Goal: Transaction & Acquisition: Purchase product/service

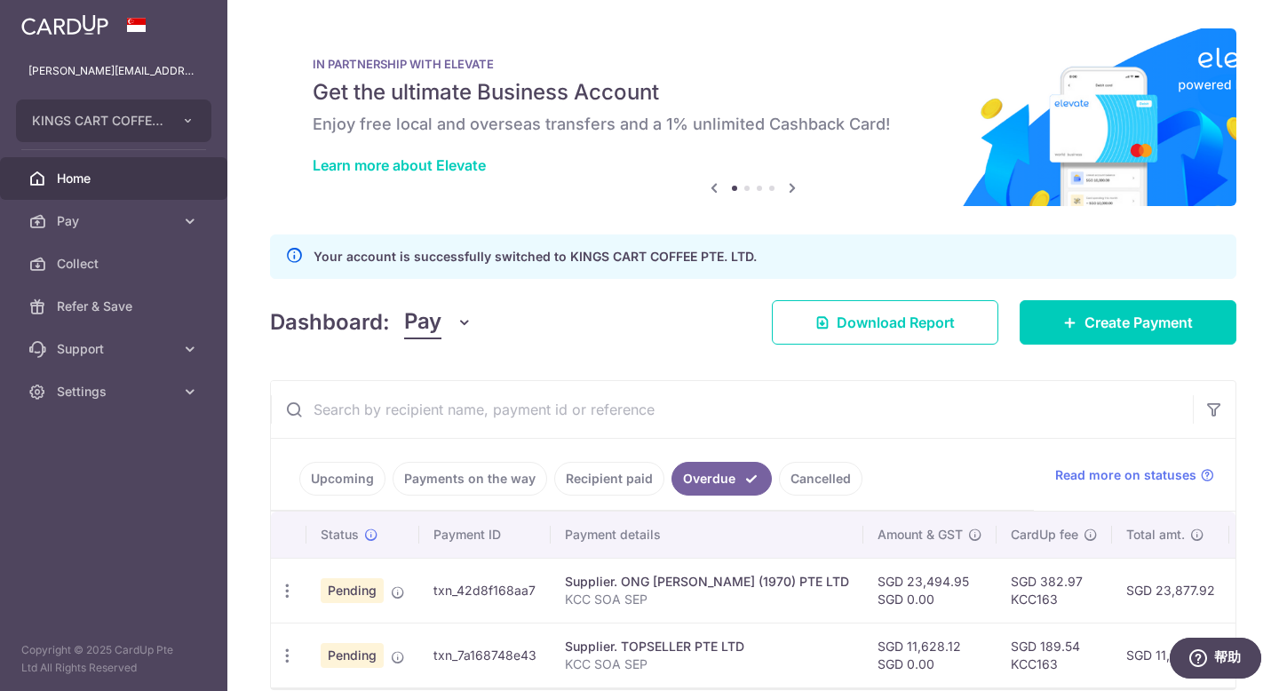
scroll to position [92, 0]
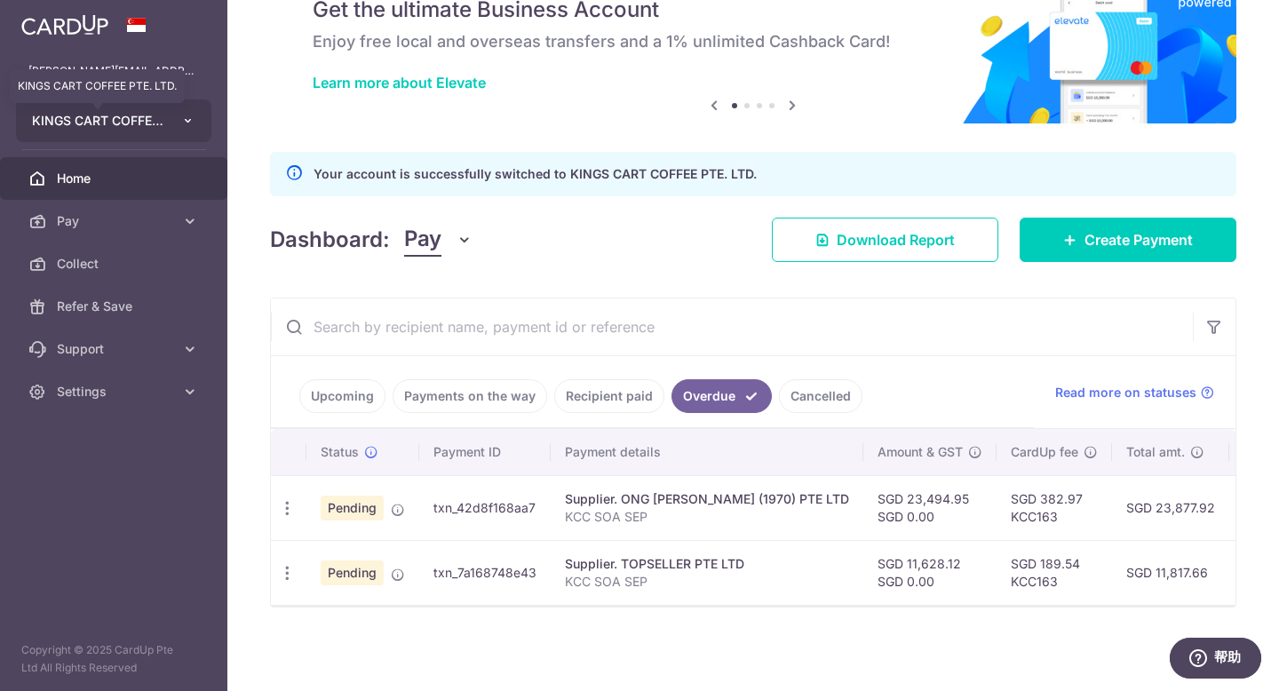
click at [141, 121] on span "KINGS CART COFFEE PTE. LTD." at bounding box center [97, 121] width 131 height 18
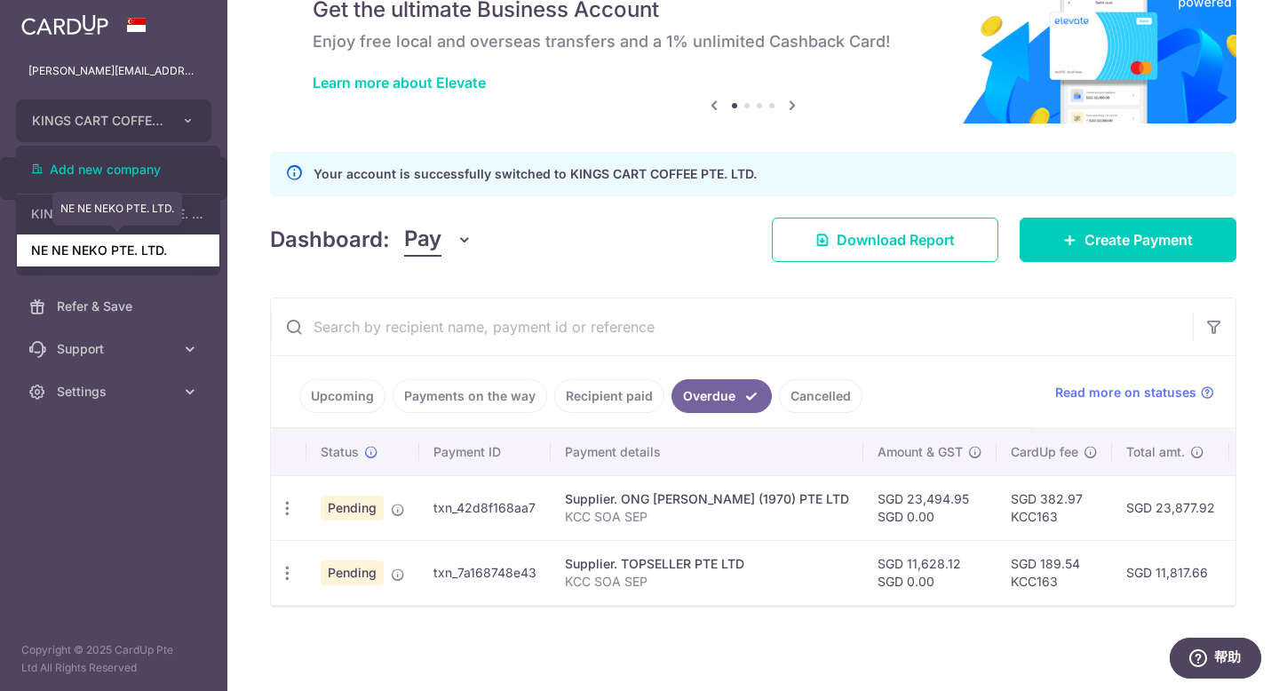
click at [99, 255] on link "NE NE NEKO PTE. LTD." at bounding box center [118, 250] width 202 height 32
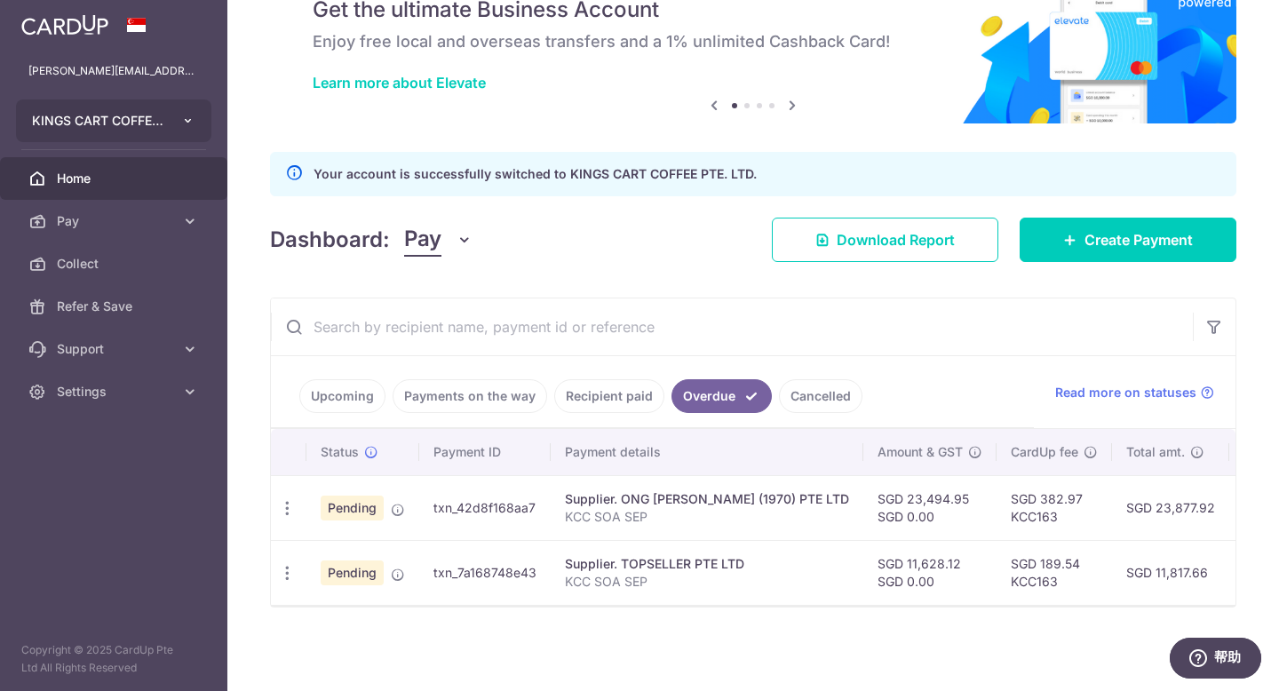
click at [118, 131] on button "KINGS CART COFFEE PTE. LTD." at bounding box center [113, 120] width 195 height 43
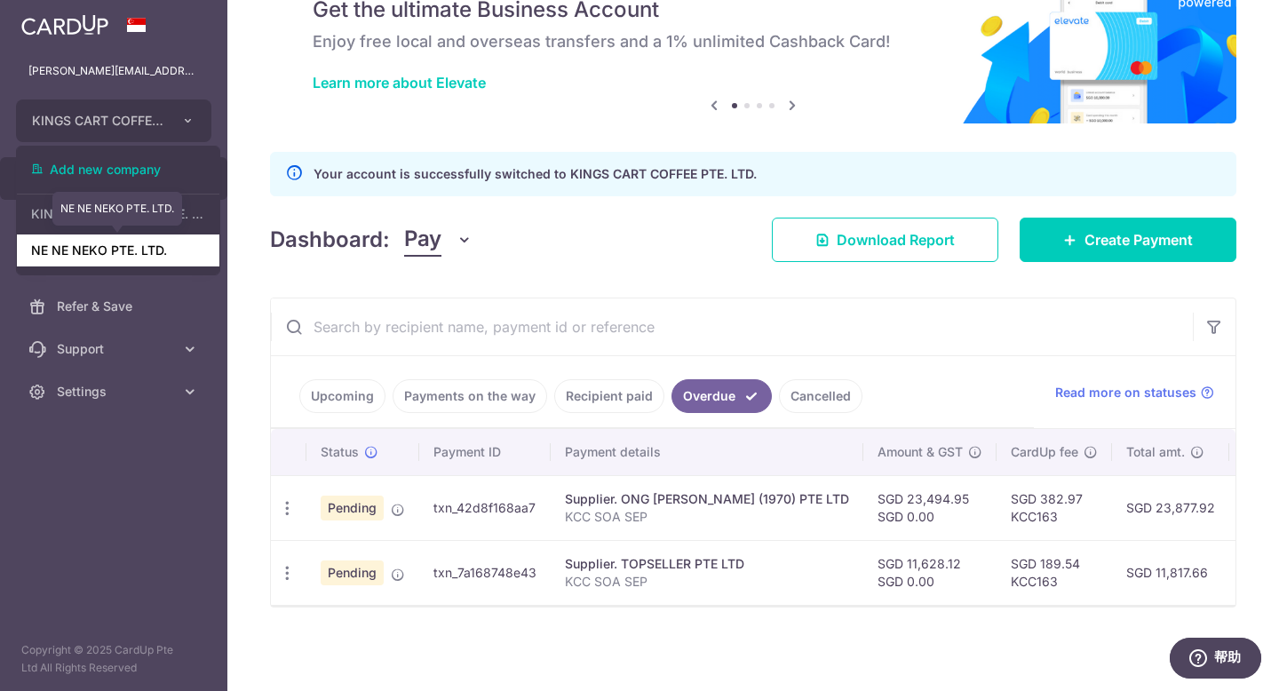
click at [105, 248] on link "NE NE NEKO PTE. LTD." at bounding box center [118, 250] width 202 height 32
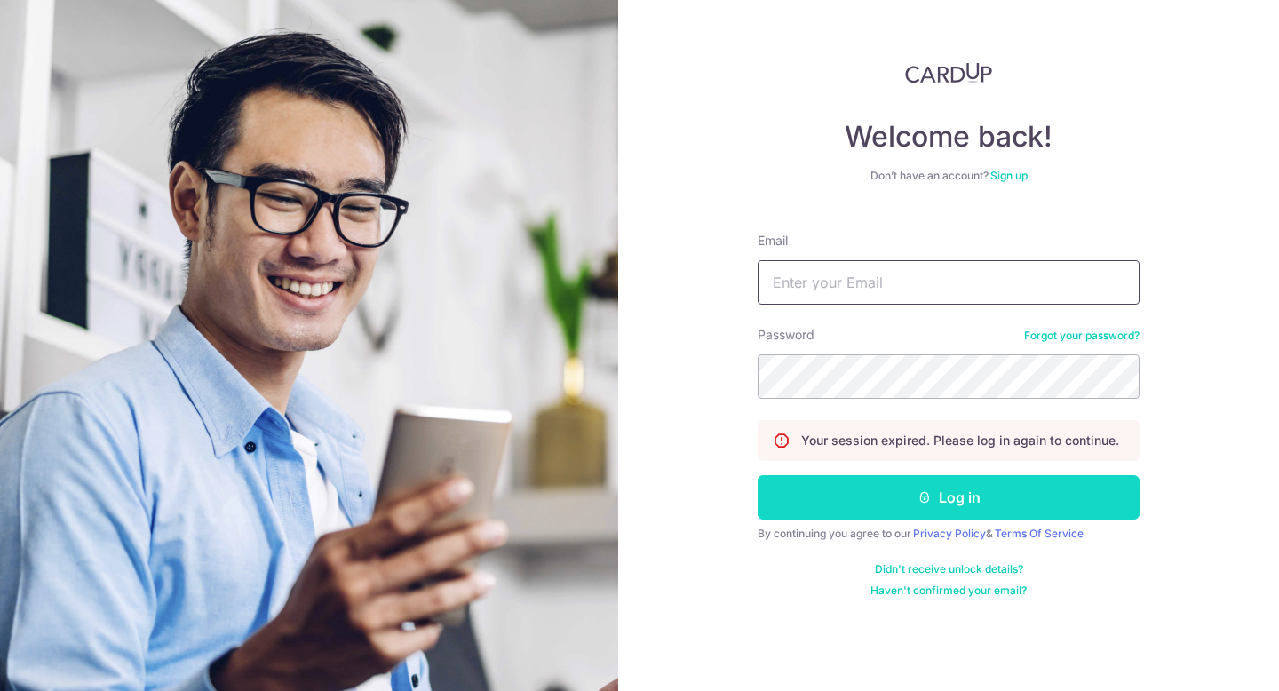
type input "maggie@kingscartcoffee.com"
click at [973, 502] on button "Log in" at bounding box center [949, 497] width 382 height 44
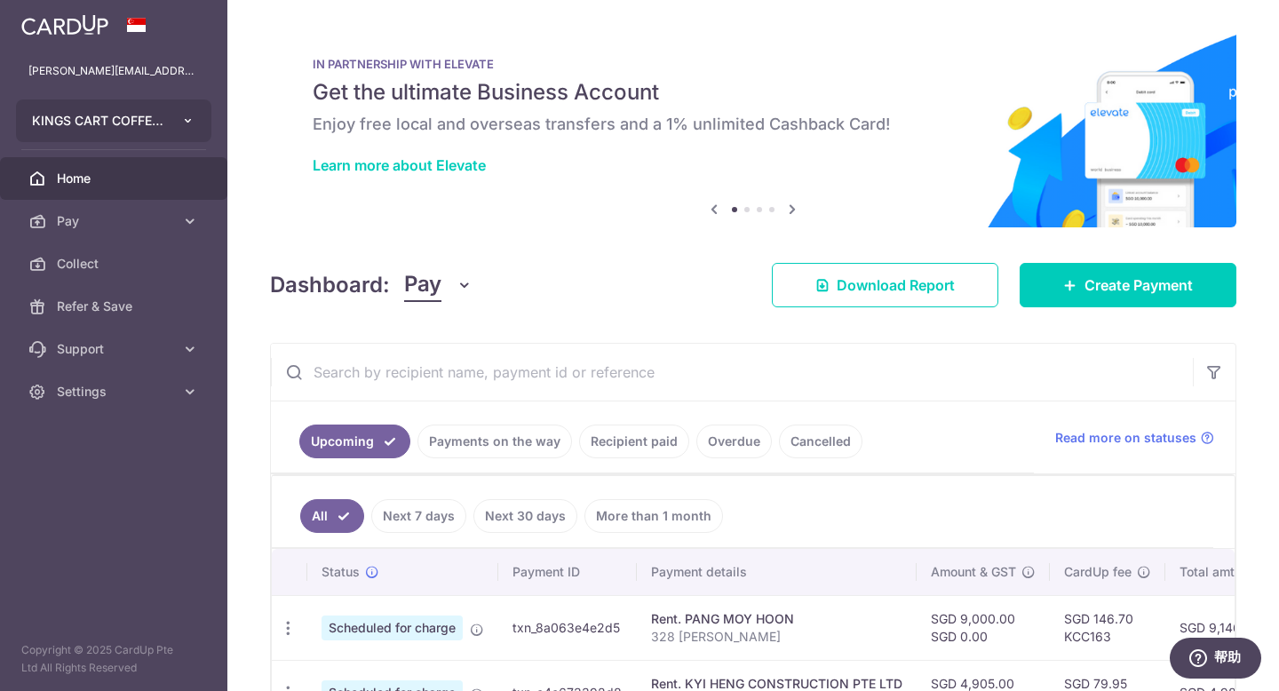
click at [122, 128] on span "KINGS CART COFFEE PTE. LTD." at bounding box center [97, 121] width 131 height 18
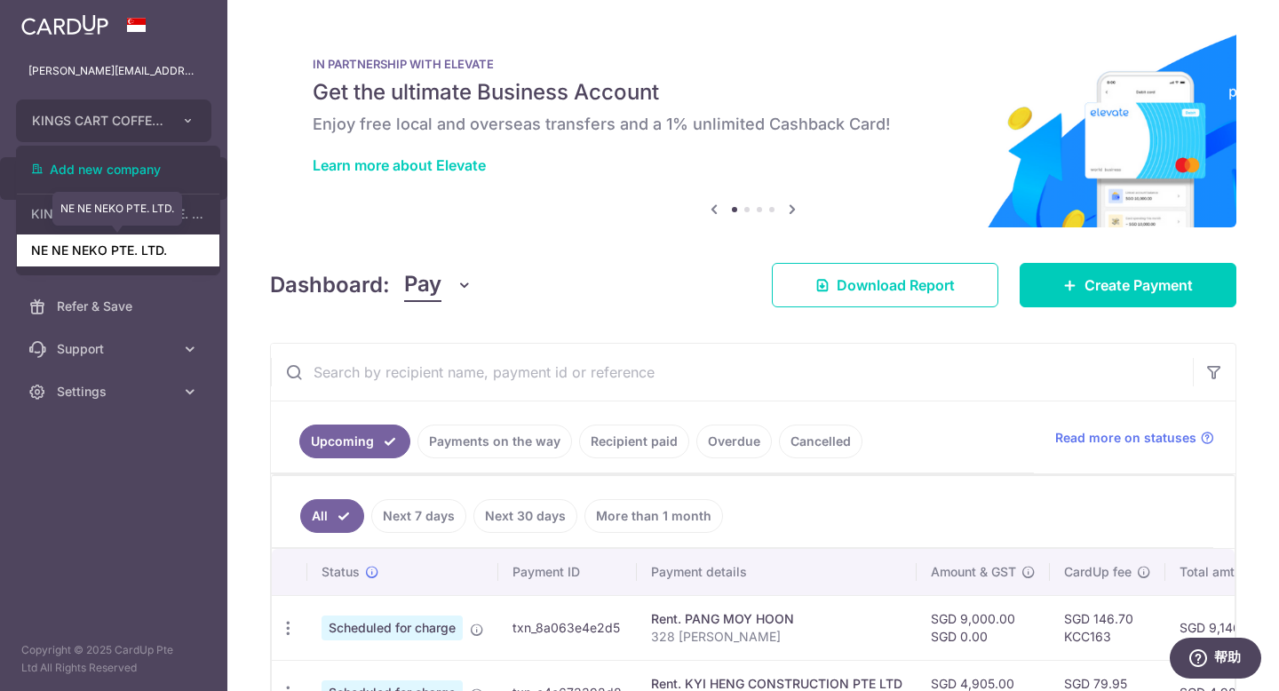
click at [136, 250] on link "NE NE NEKO PTE. LTD." at bounding box center [118, 250] width 202 height 32
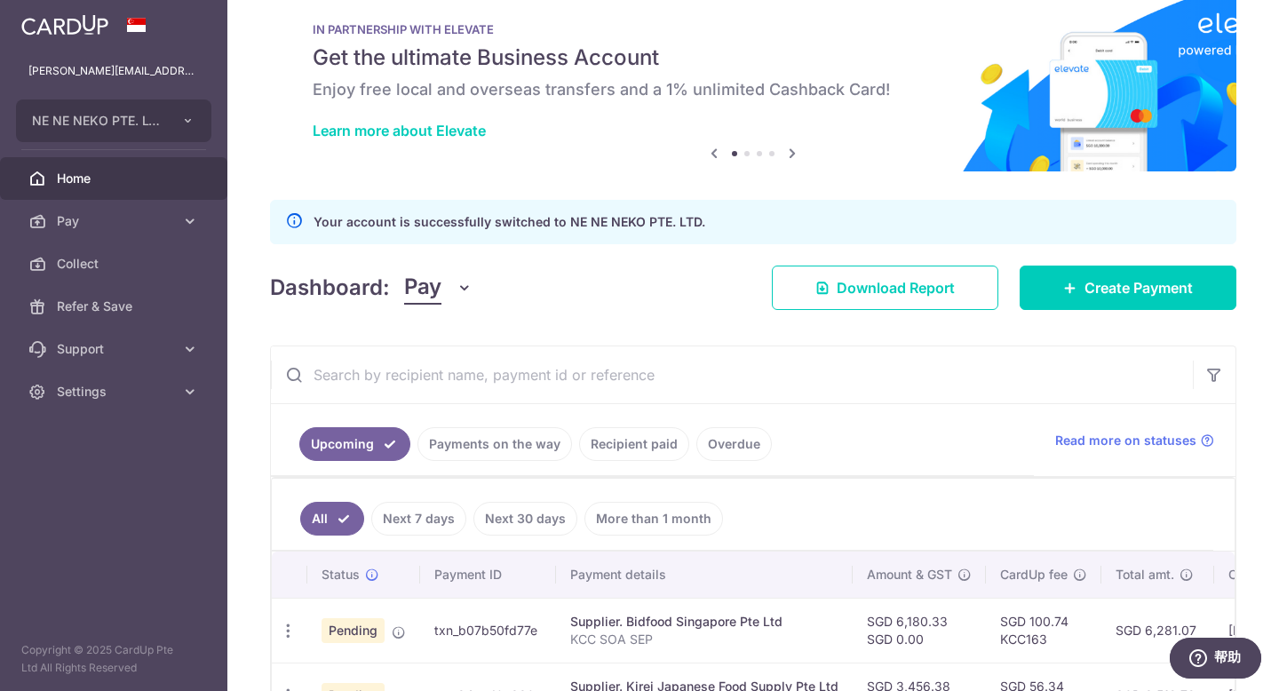
scroll to position [57, 0]
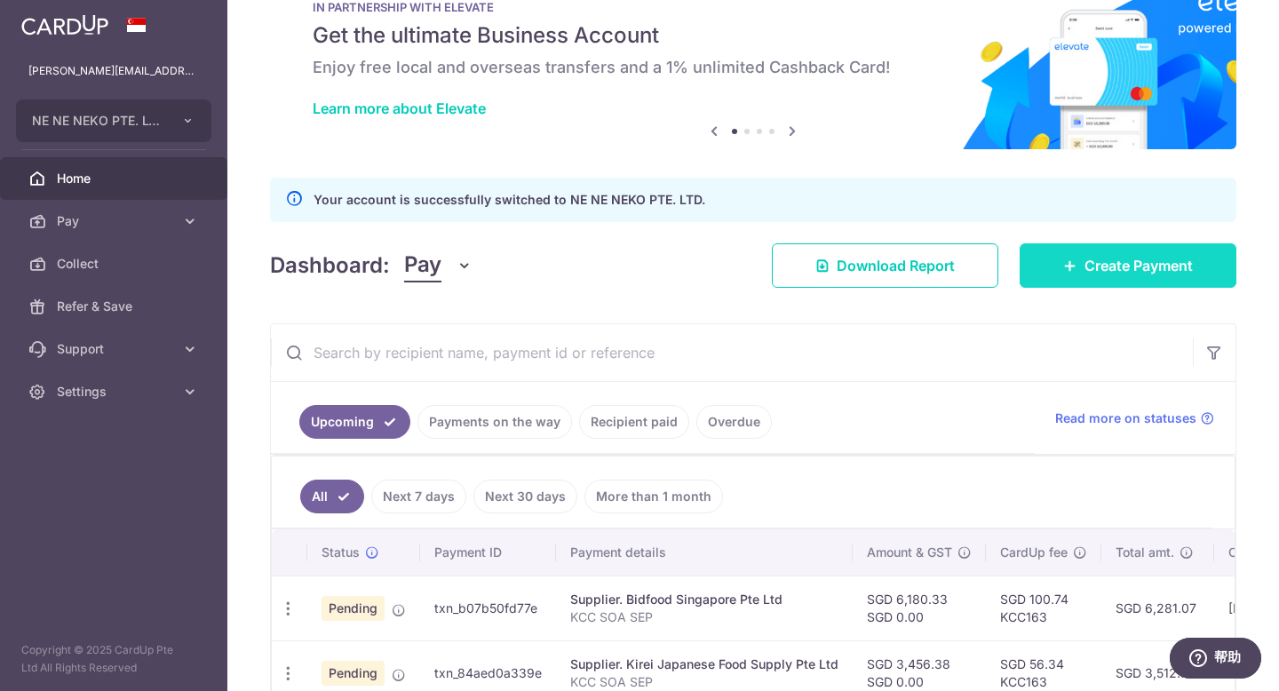
click at [1085, 269] on span "Create Payment" at bounding box center [1138, 265] width 108 height 21
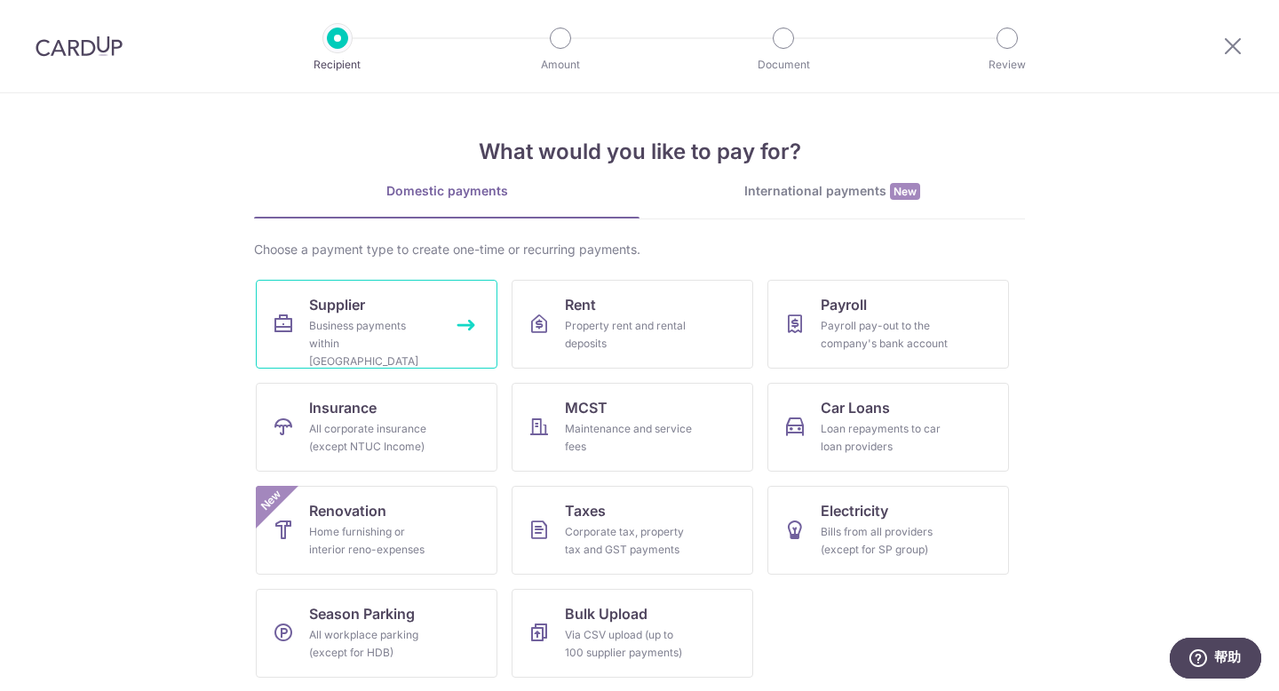
click at [331, 325] on div "Business payments within Singapore" at bounding box center [373, 343] width 128 height 53
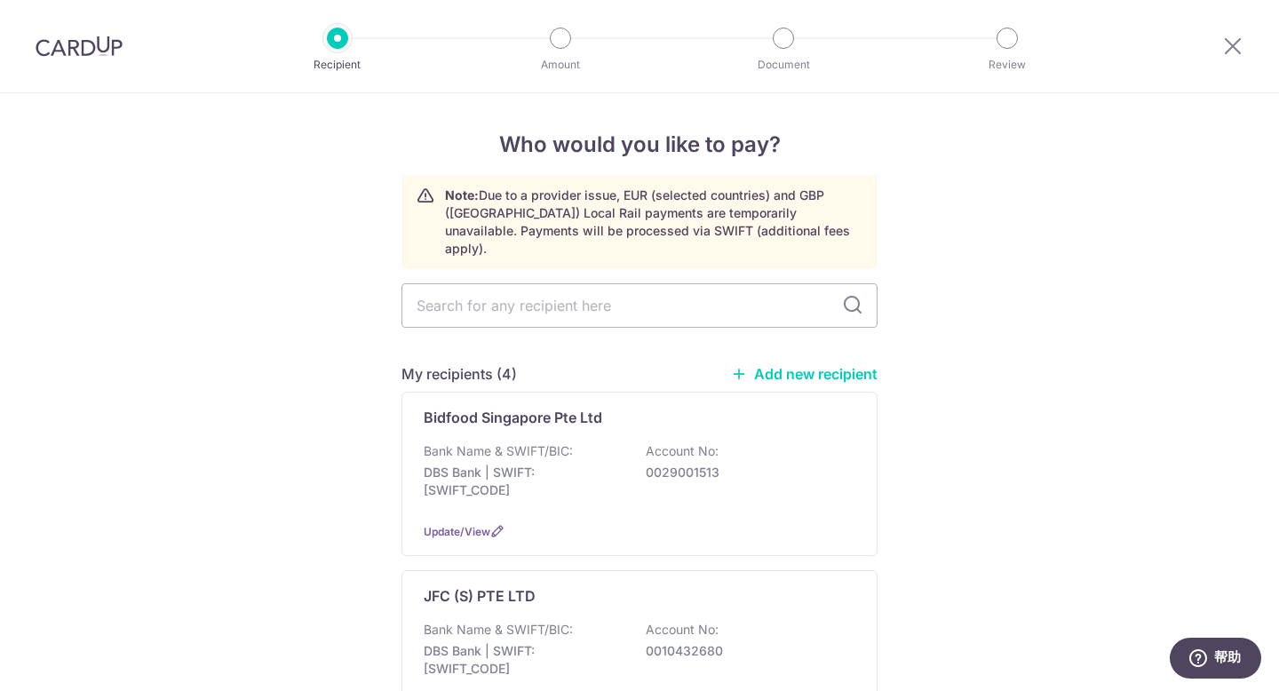
click at [775, 365] on link "Add new recipient" at bounding box center [804, 374] width 147 height 18
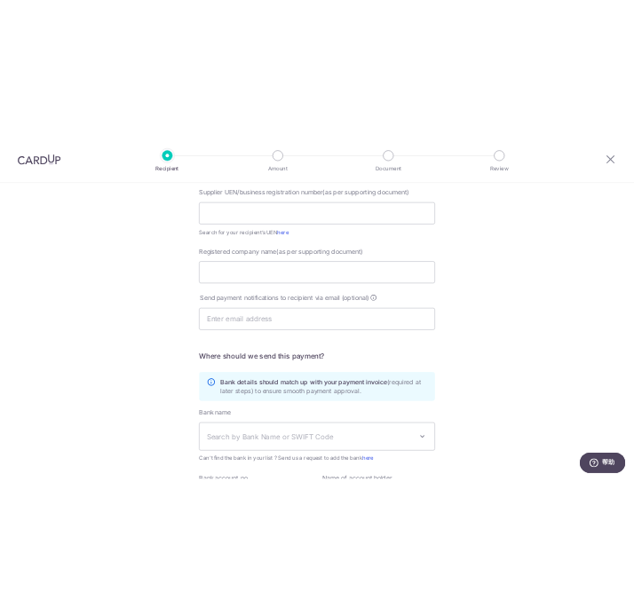
scroll to position [458, 0]
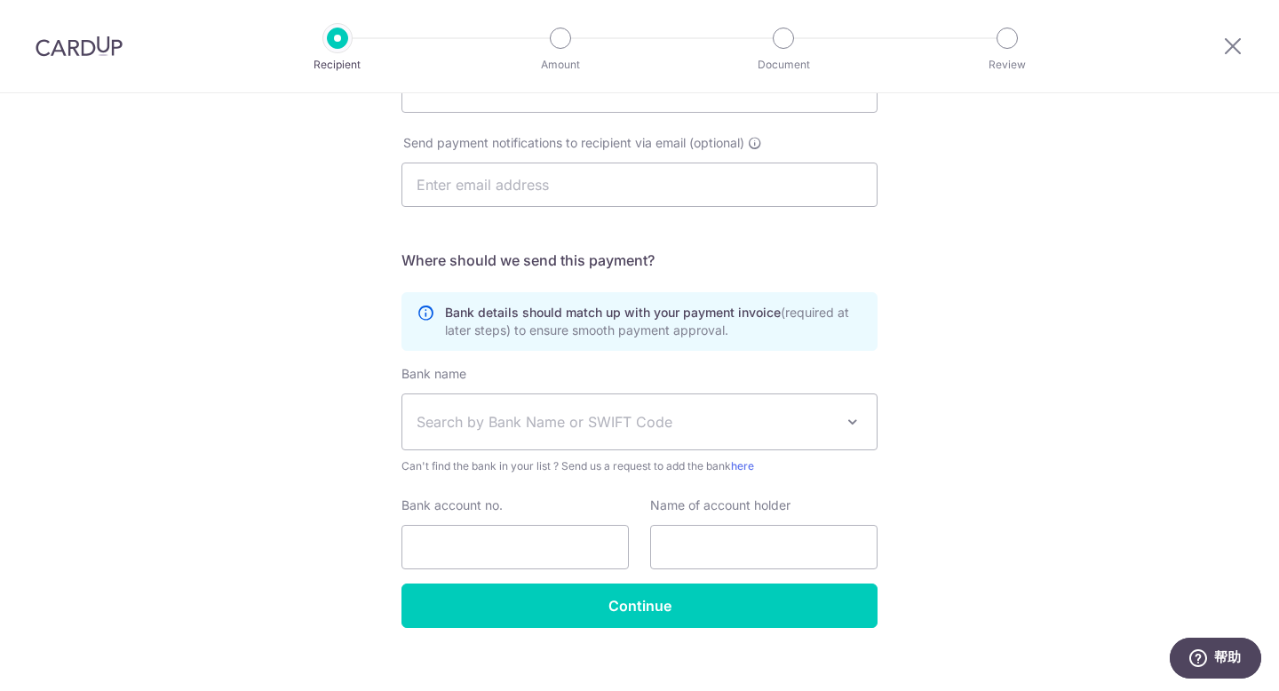
click at [1073, 314] on div "Who would you like to pay? Your recipient does not need a CardUp account to rec…" at bounding box center [639, 173] width 1279 height 1076
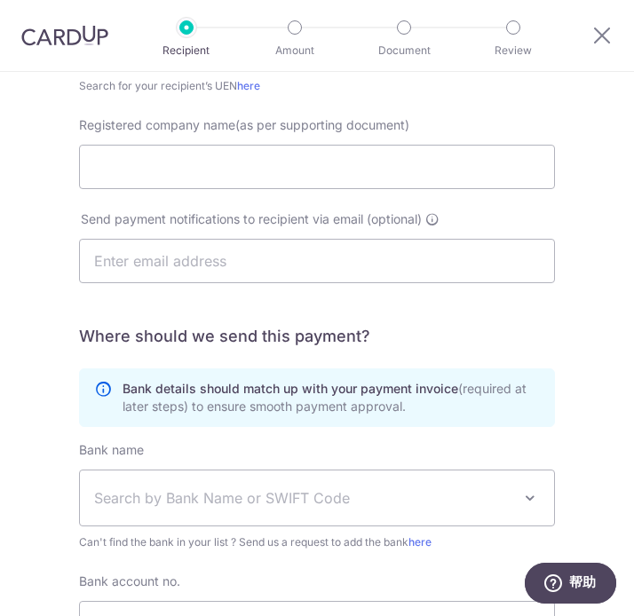
scroll to position [724, 0]
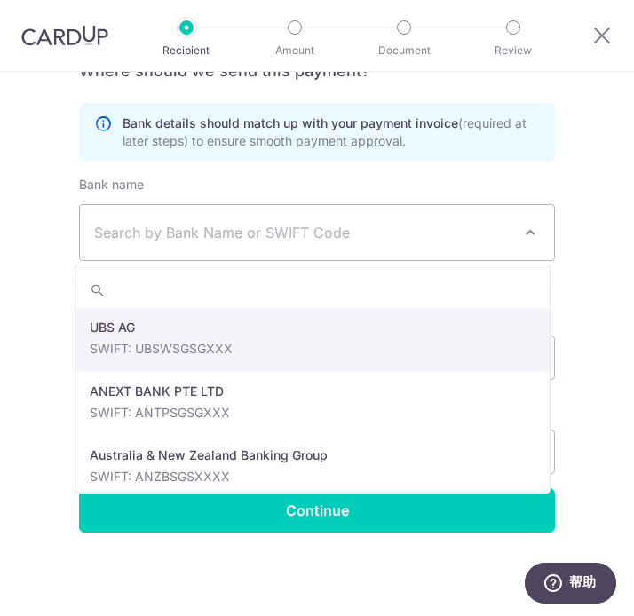
click at [203, 237] on span "Search by Bank Name or SWIFT Code" at bounding box center [302, 232] width 417 height 21
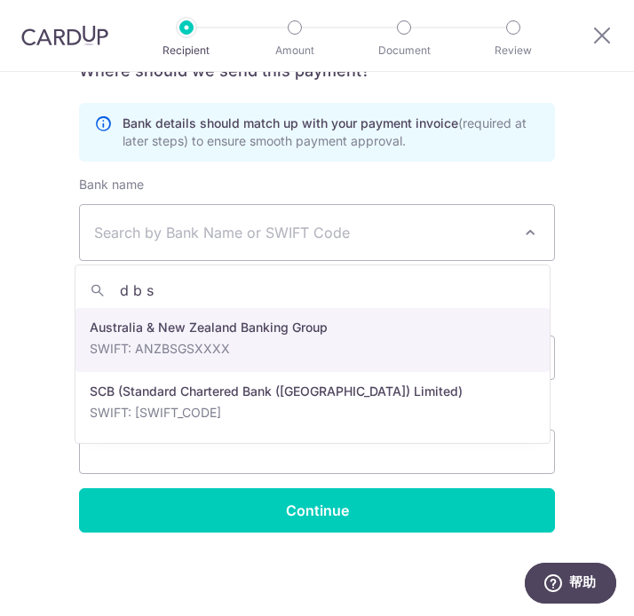
type input "dbs"
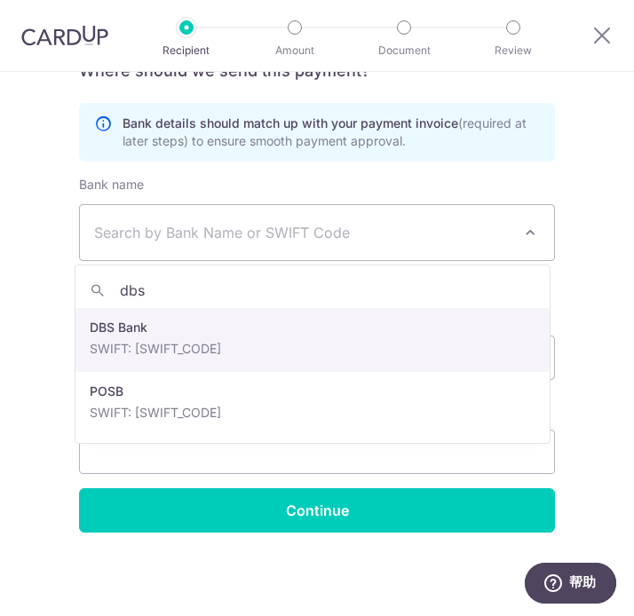
select select "6"
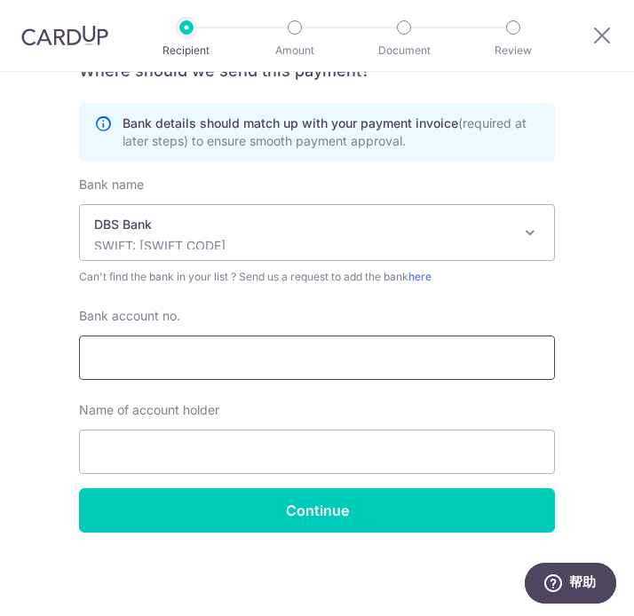
click at [166, 357] on input "Bank account no." at bounding box center [317, 358] width 476 height 44
type input "0019052319"
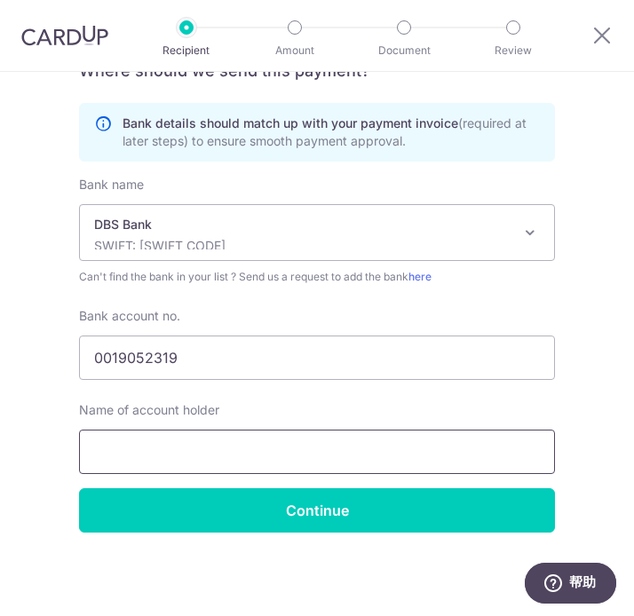
click at [262, 457] on input "text" at bounding box center [317, 452] width 476 height 44
drag, startPoint x: 272, startPoint y: 450, endPoint x: -103, endPoint y: 403, distance: 377.7
click at [0, 403] on html "Recipient Amount Document Review Who would you like to pay? Your recipient does…" at bounding box center [317, 308] width 634 height 616
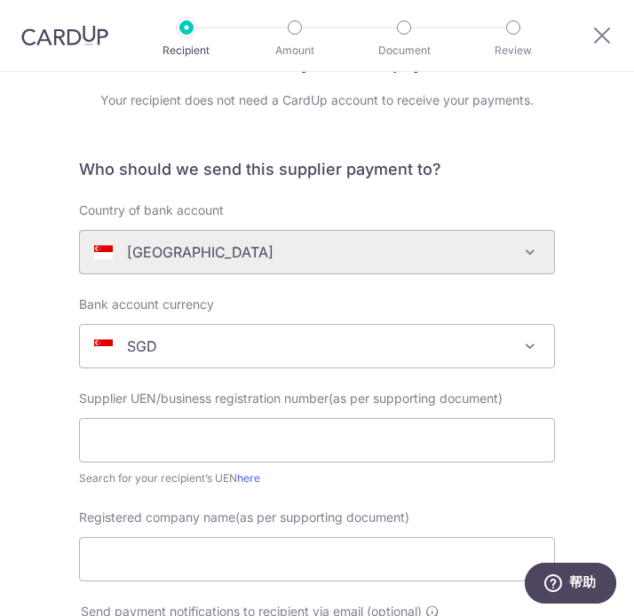
scroll to position [124, 0]
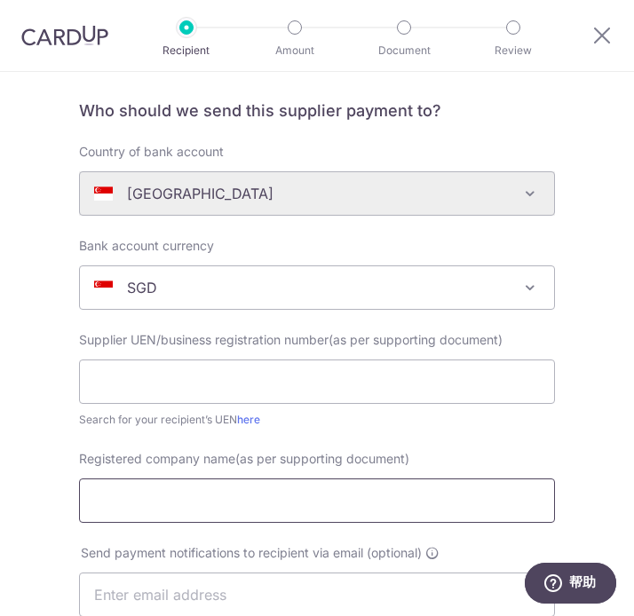
type input "ORIHARA (PTE.) LTD."
click at [163, 513] on input "Registered company name(as per supporting document)" at bounding box center [317, 501] width 476 height 44
paste input "ORIHARA (PTE.) LTD."
type input "ORIHARA (PTE.) LTD."
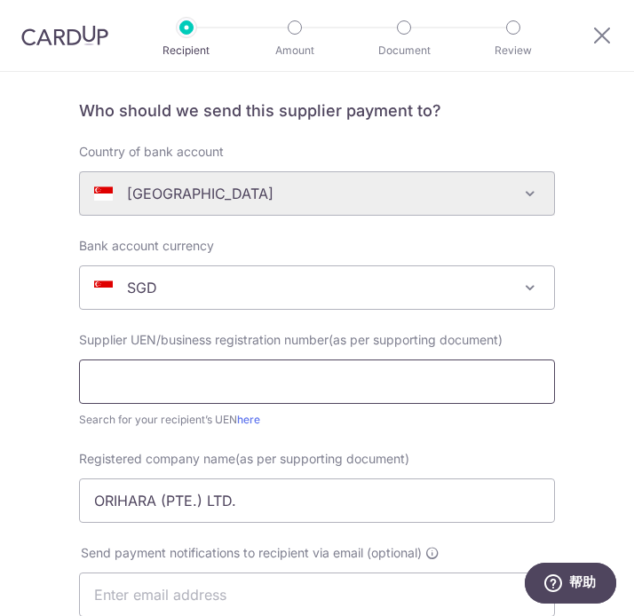
click at [200, 390] on input "text" at bounding box center [317, 382] width 476 height 44
type input "200820168C"
click at [581, 393] on div "Who would you like to pay? Your recipient does not need a CardUp account to rec…" at bounding box center [317, 582] width 634 height 1268
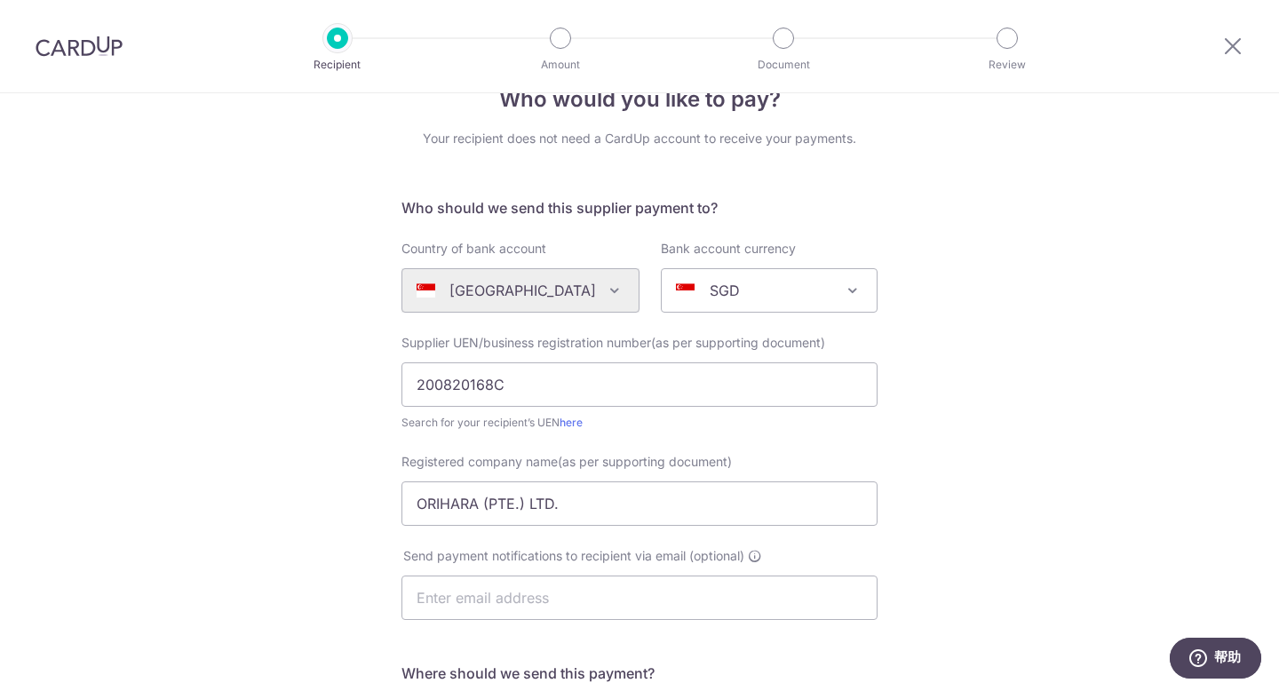
scroll to position [479, 0]
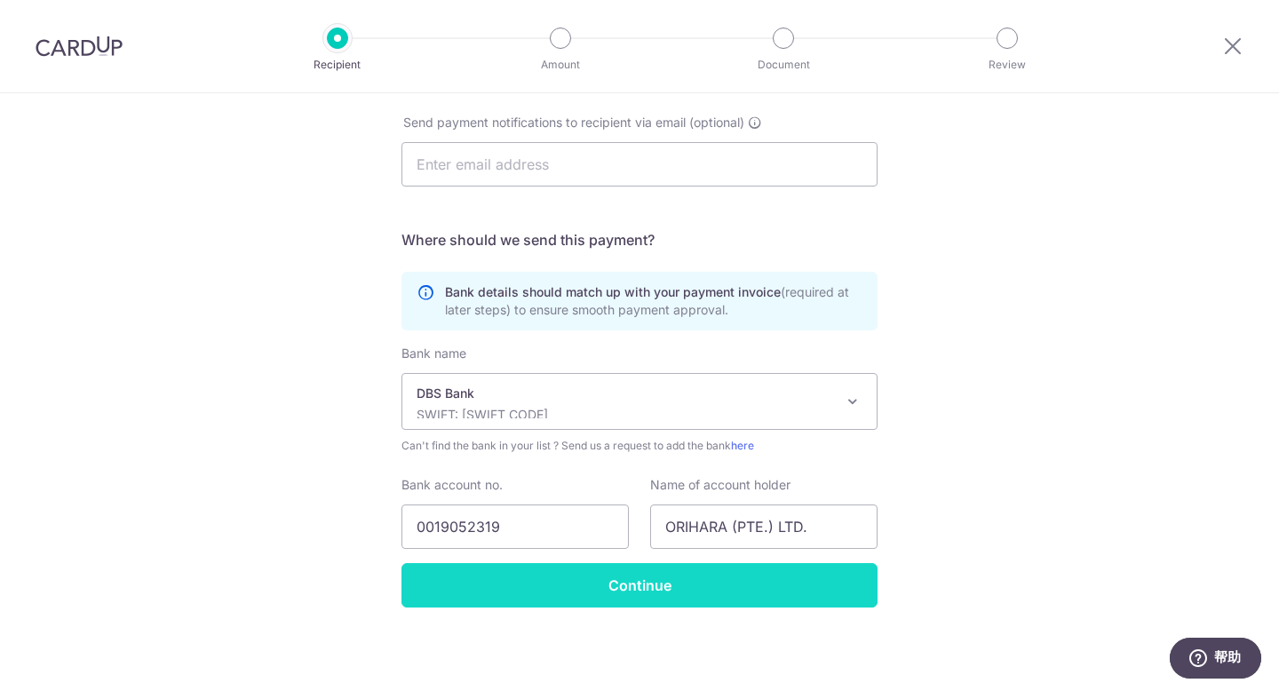
click at [762, 589] on input "Continue" at bounding box center [639, 585] width 476 height 44
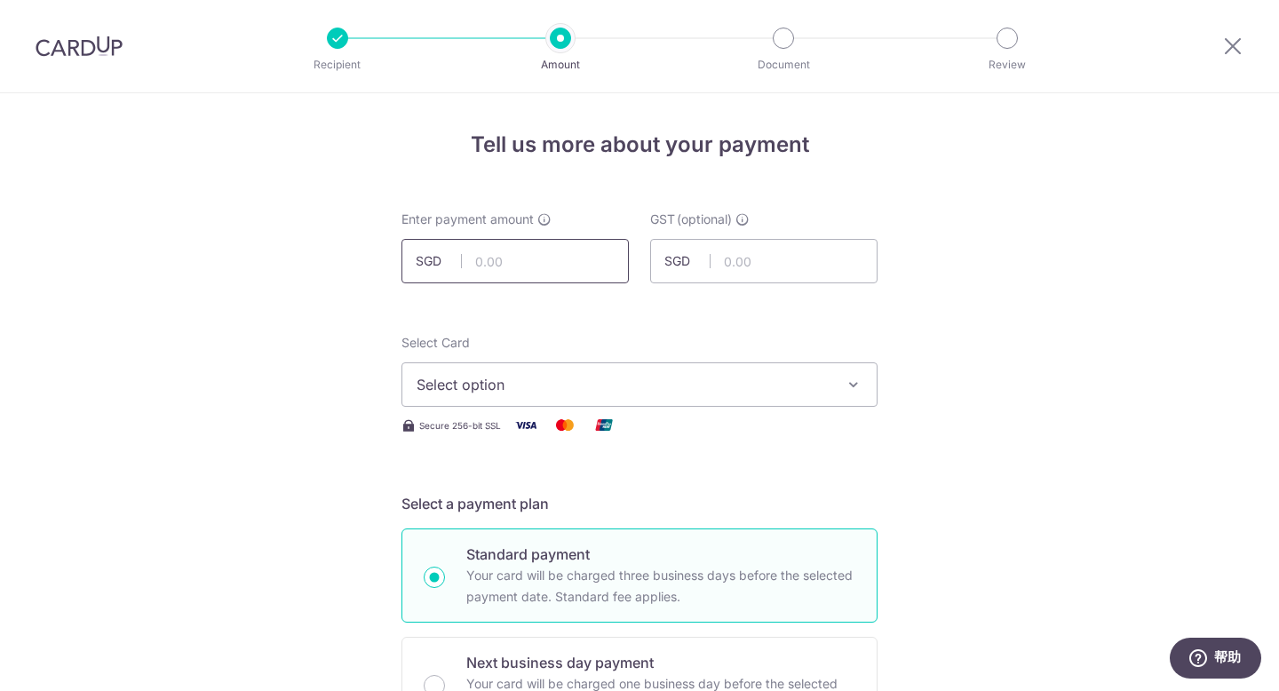
click at [529, 258] on input "text" at bounding box center [514, 261] width 227 height 44
paste input "5,053.24"
click at [556, 383] on span "Select option" at bounding box center [624, 384] width 414 height 21
type input "5,053.24"
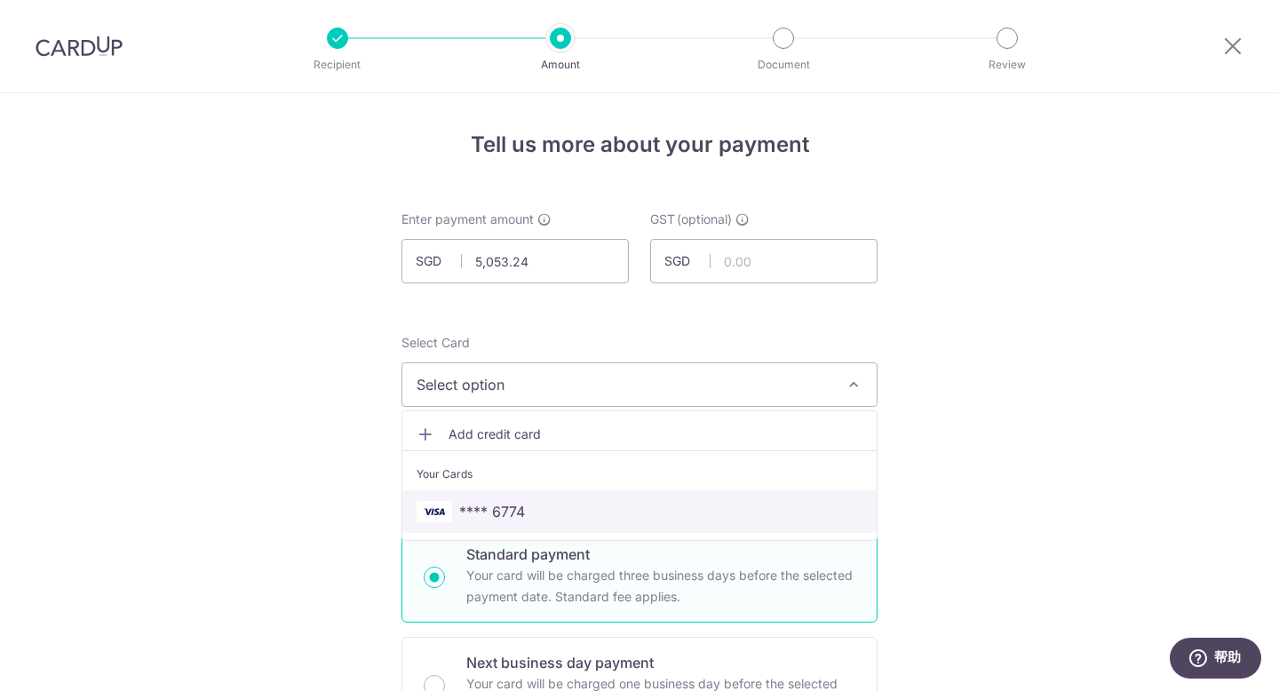
drag, startPoint x: 495, startPoint y: 512, endPoint x: 704, endPoint y: 490, distance: 210.8
click at [495, 512] on span "**** 6774" at bounding box center [492, 511] width 66 height 21
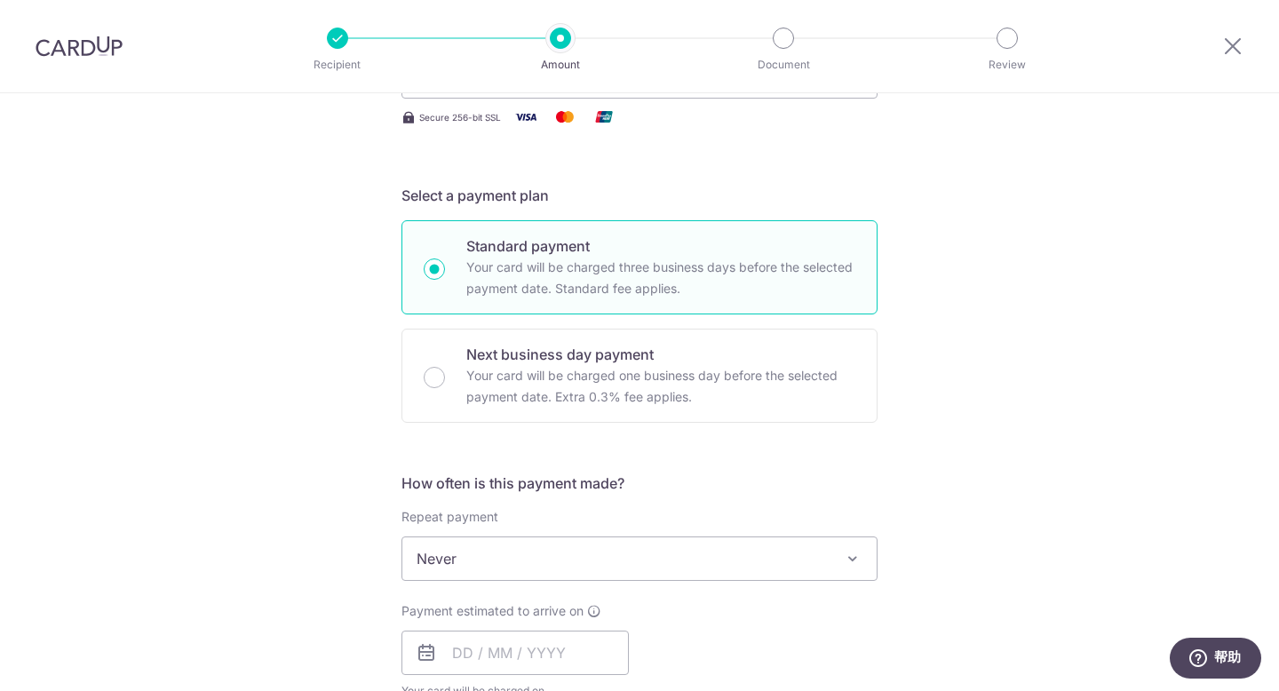
scroll to position [491, 0]
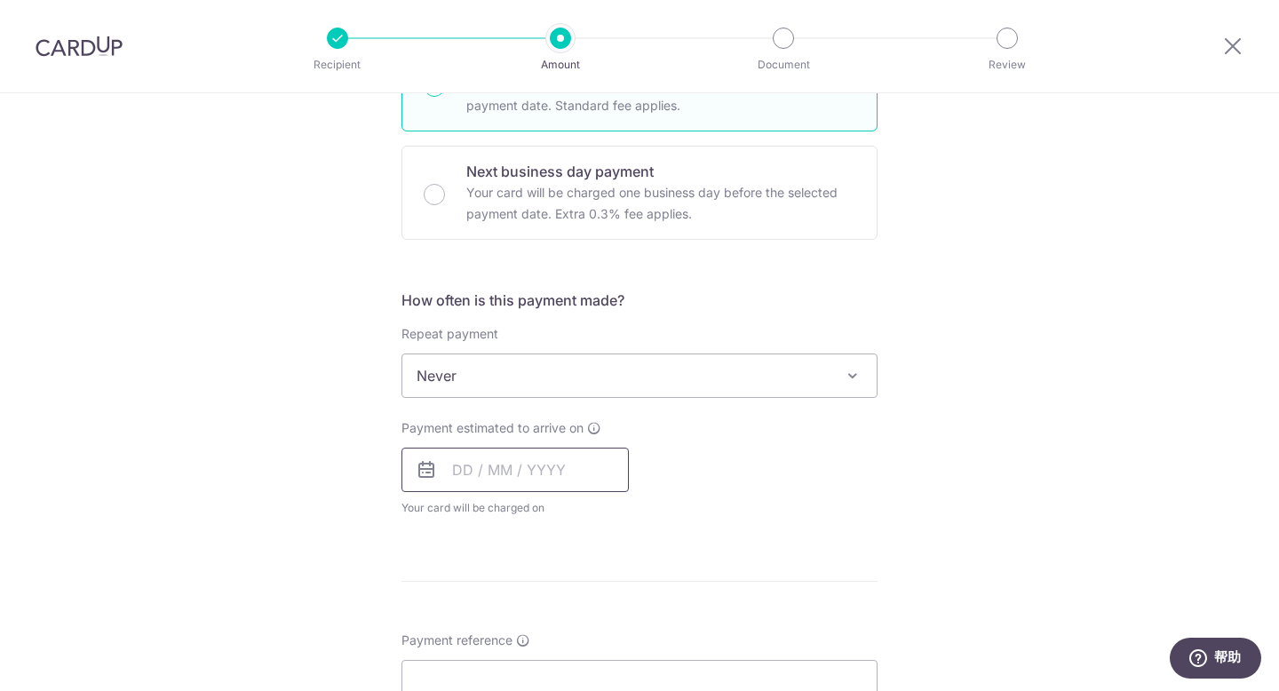
click at [510, 474] on input "text" at bounding box center [514, 470] width 227 height 44
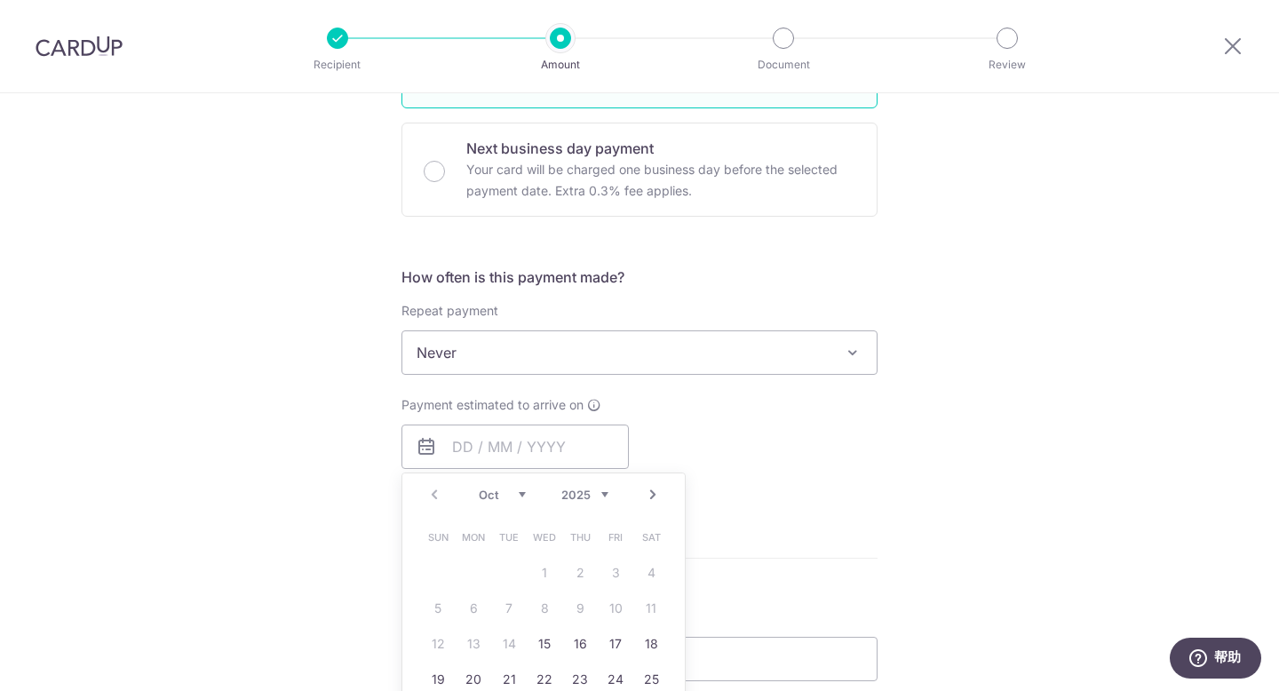
drag, startPoint x: 535, startPoint y: 660, endPoint x: 536, endPoint y: 649, distance: 10.8
click at [535, 660] on td "15" at bounding box center [545, 644] width 36 height 36
type input "[DATE]"
click at [536, 649] on form "Enter payment amount SGD 5,053.24 5053.24 GST (optional) SGD Recipient added su…" at bounding box center [639, 458] width 476 height 1525
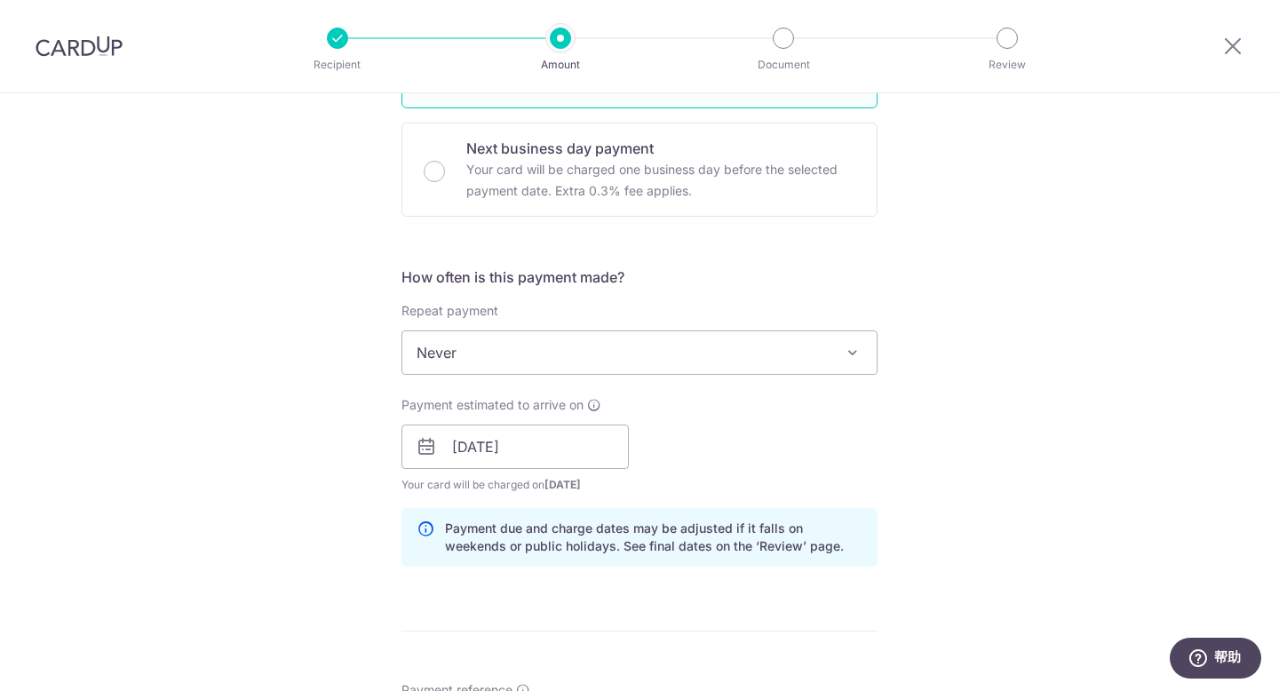
click at [1155, 403] on div "Tell us more about your payment Enter payment amount SGD 5,053.24 5053.24 GST (…" at bounding box center [639, 478] width 1279 height 1799
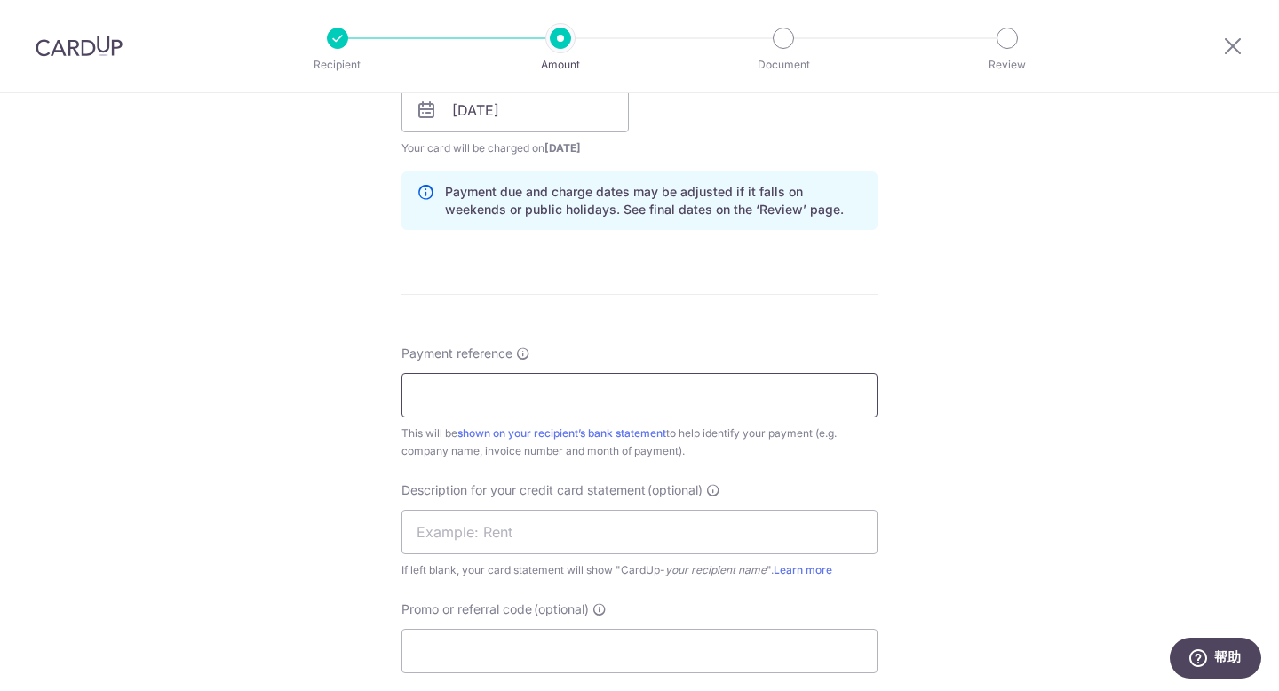
click at [647, 404] on input "Payment reference" at bounding box center [639, 395] width 476 height 44
drag, startPoint x: 433, startPoint y: 394, endPoint x: 286, endPoint y: 368, distance: 149.8
click at [286, 368] on div "Tell us more about your payment Enter payment amount SGD 5,053.24 5053.24 GST (…" at bounding box center [639, 141] width 1279 height 1799
type input "NEKO SOA SEP"
click at [591, 528] on input "text" at bounding box center [639, 532] width 476 height 44
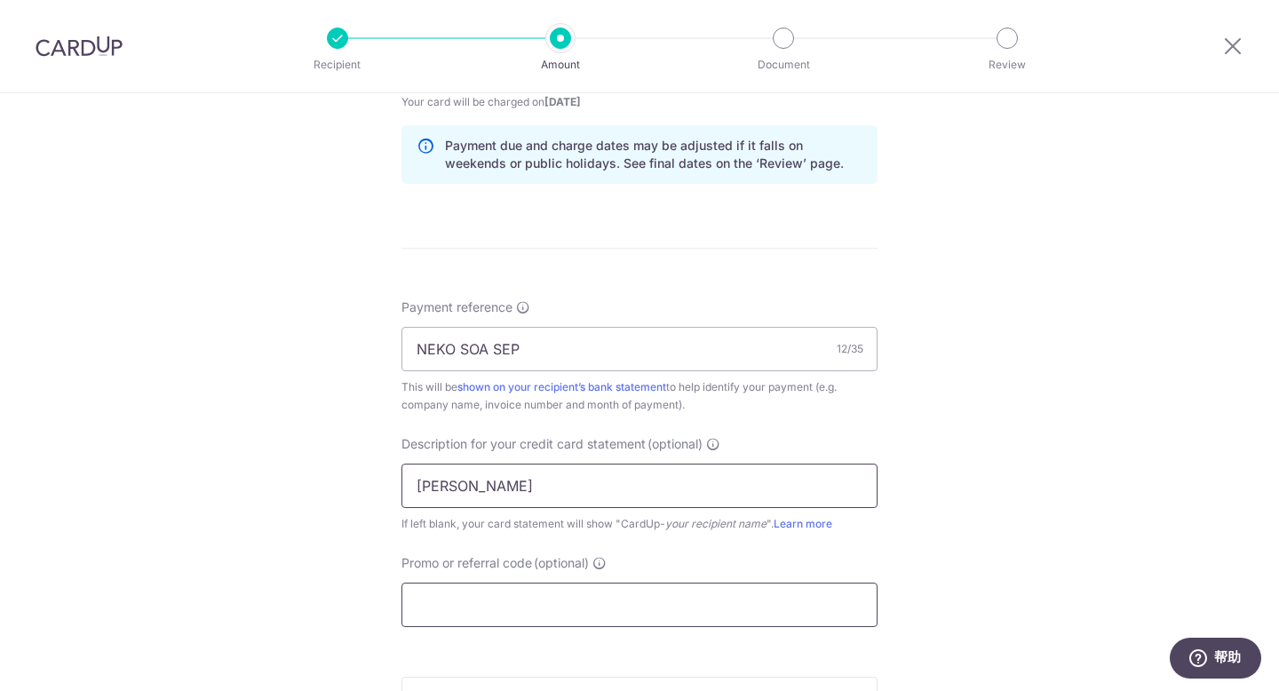
scroll to position [930, 0]
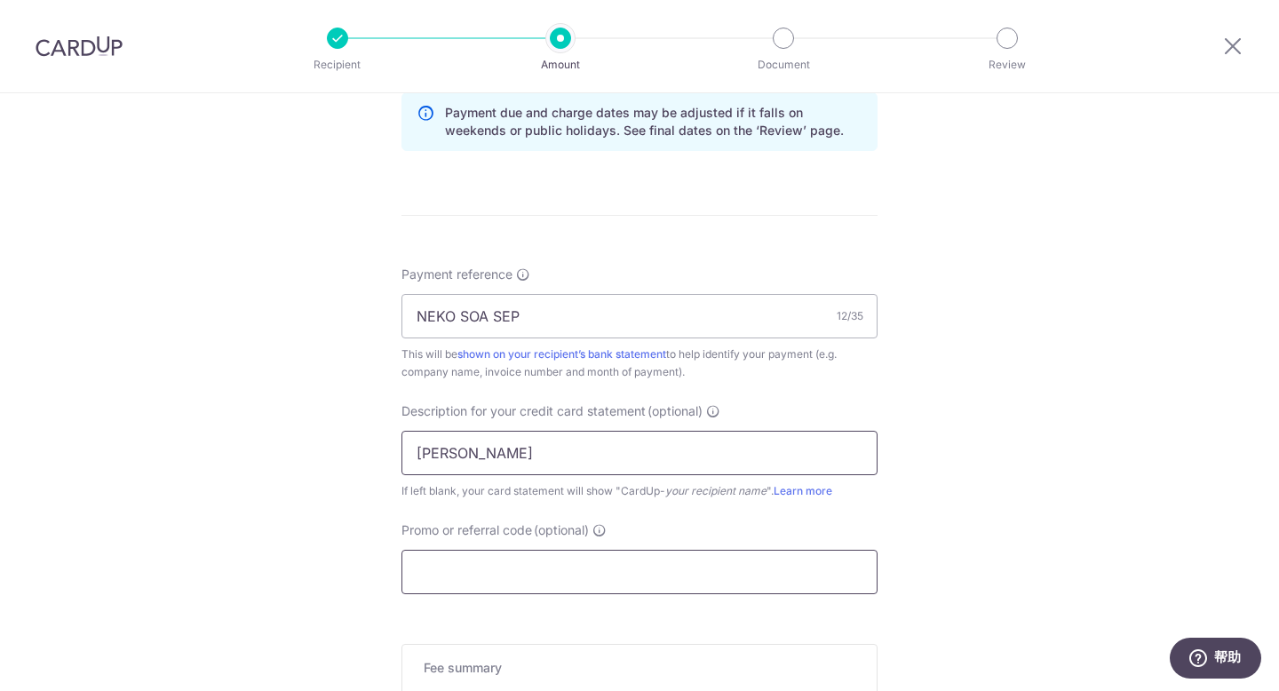
type input "NEKO ORIHARA"
click at [699, 566] on input "Promo or referral code (optional)" at bounding box center [639, 572] width 476 height 44
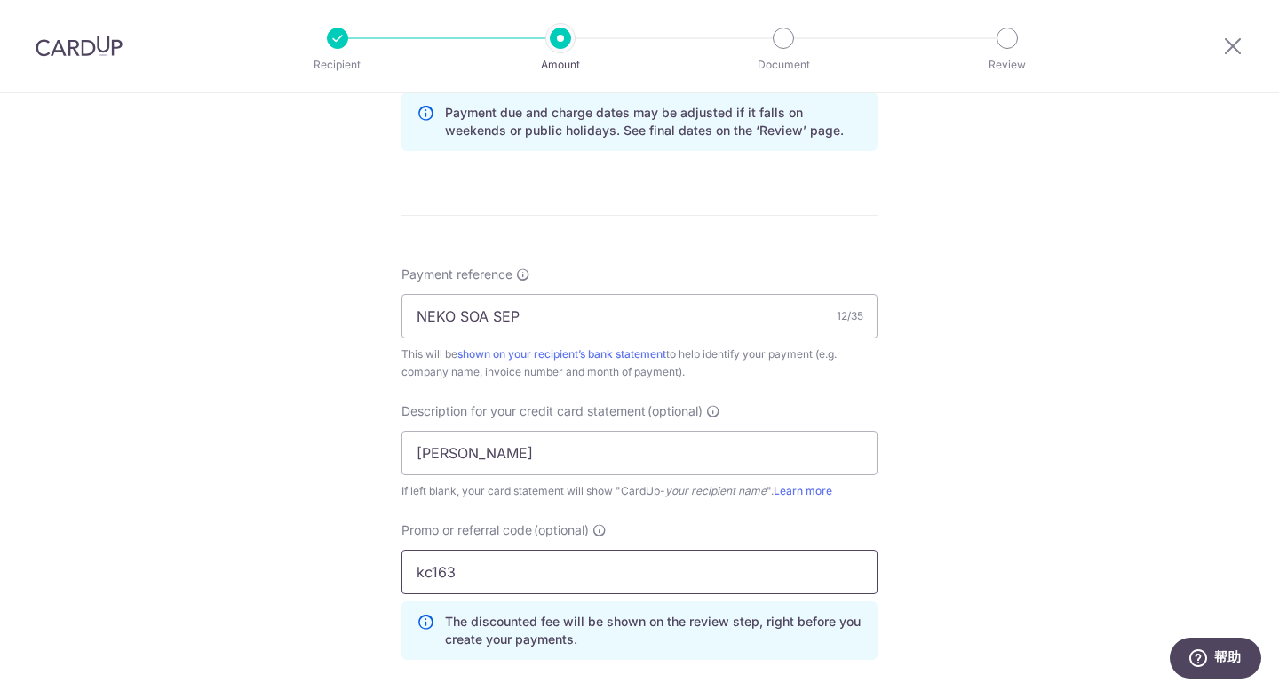
click at [423, 572] on input "kc163" at bounding box center [639, 572] width 476 height 44
type input "kcc163"
click at [1100, 433] on div "Tell us more about your payment Enter payment amount SGD 5,053.24 5053.24 GST (…" at bounding box center [639, 102] width 1279 height 1878
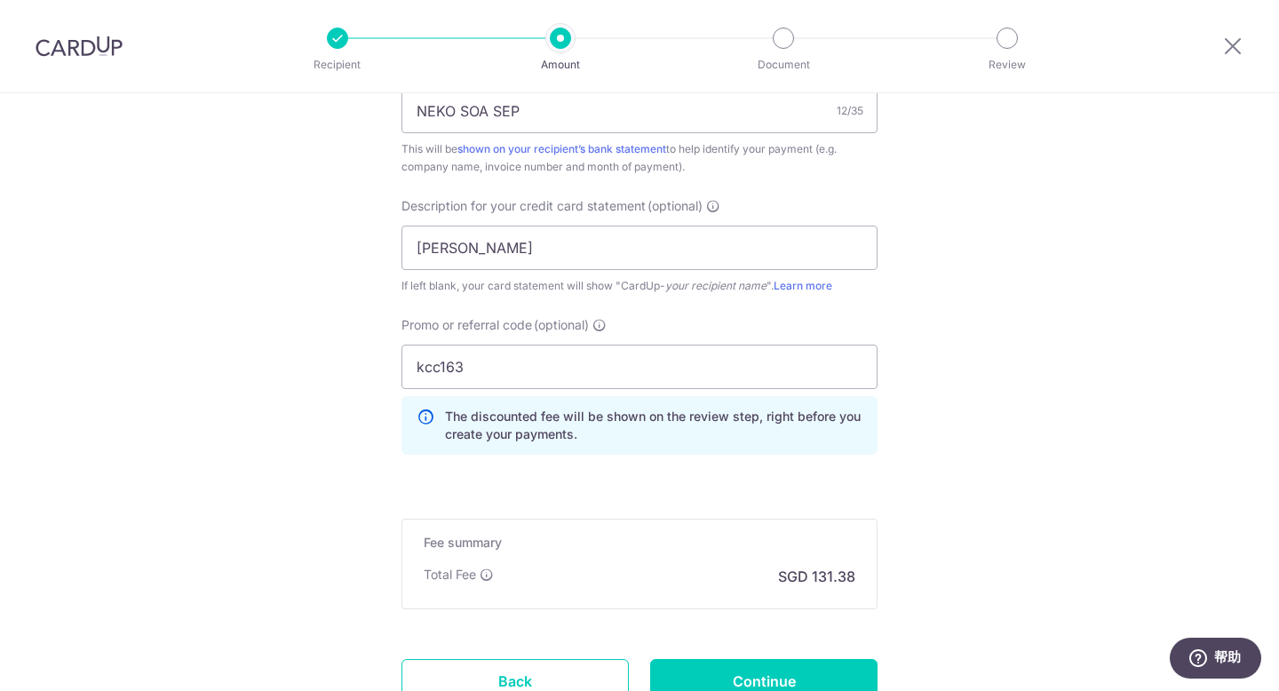
scroll to position [1281, 0]
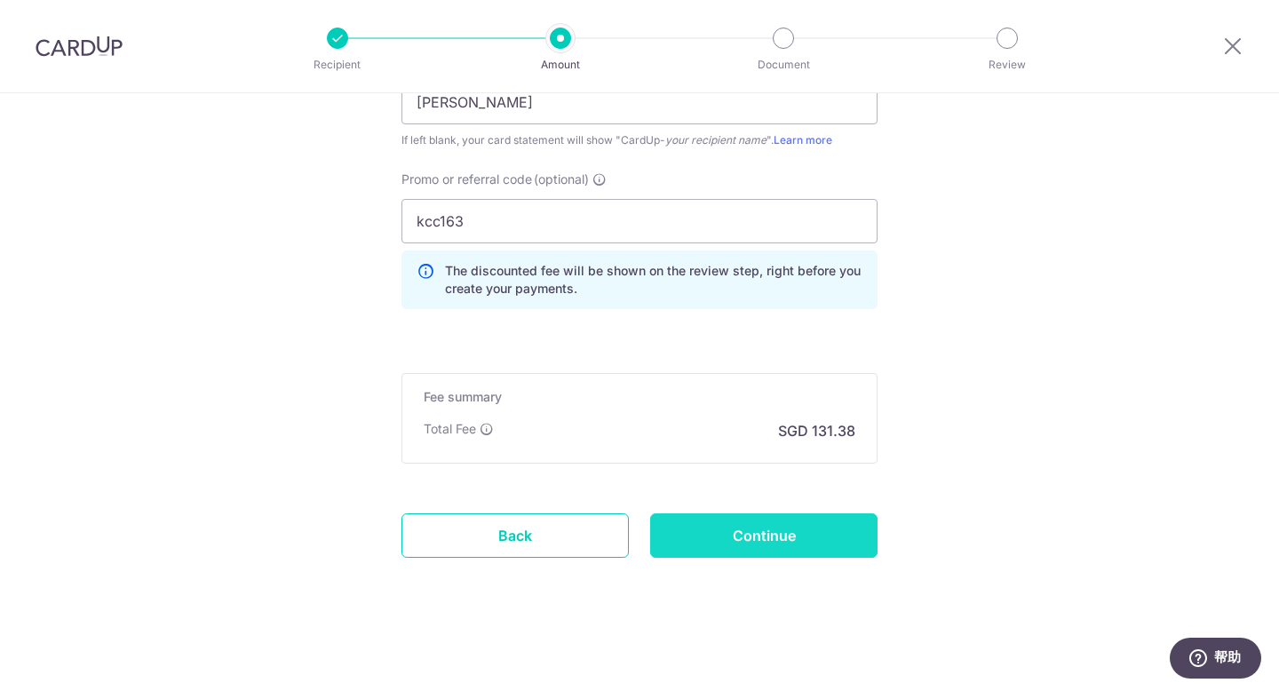
click at [801, 544] on input "Continue" at bounding box center [763, 535] width 227 height 44
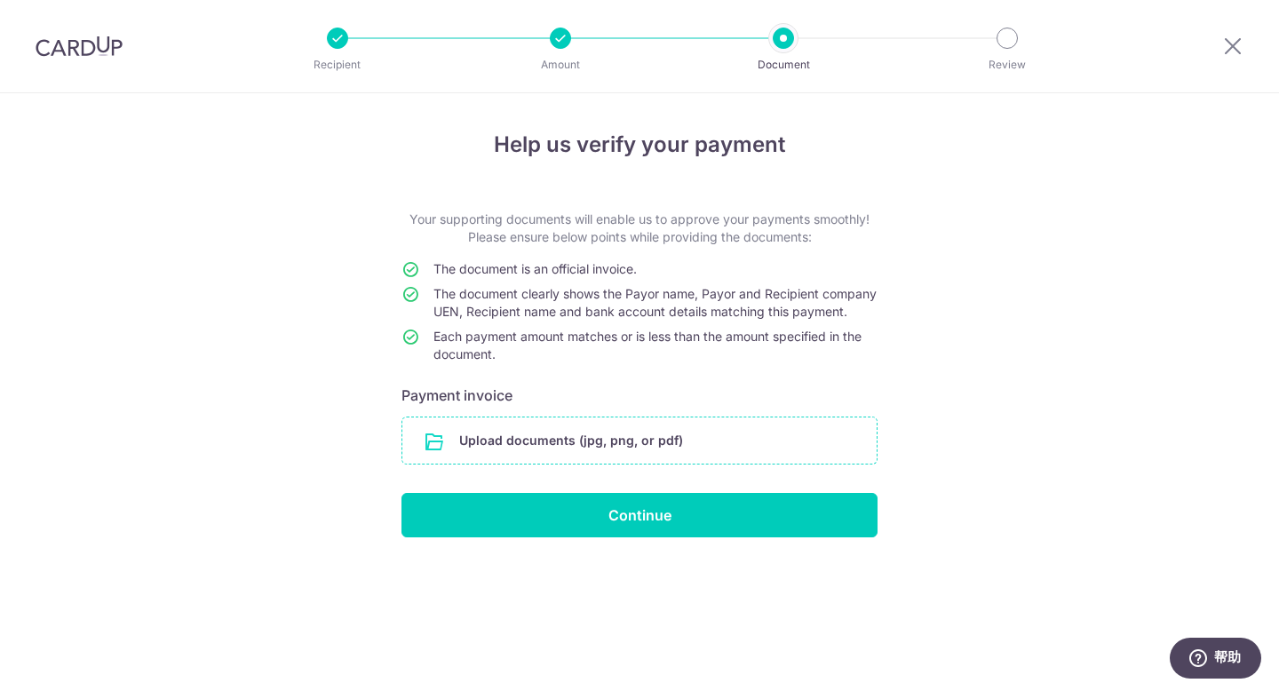
click at [607, 464] on input "file" at bounding box center [639, 440] width 474 height 46
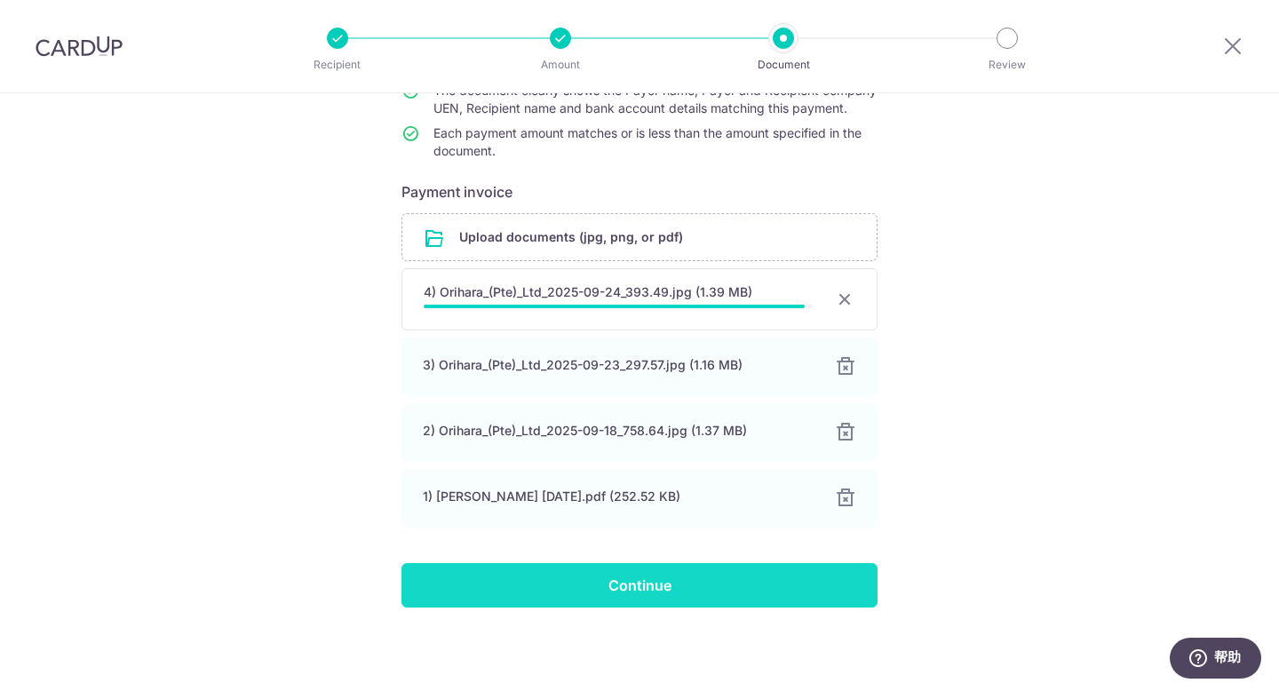
scroll to position [218, 0]
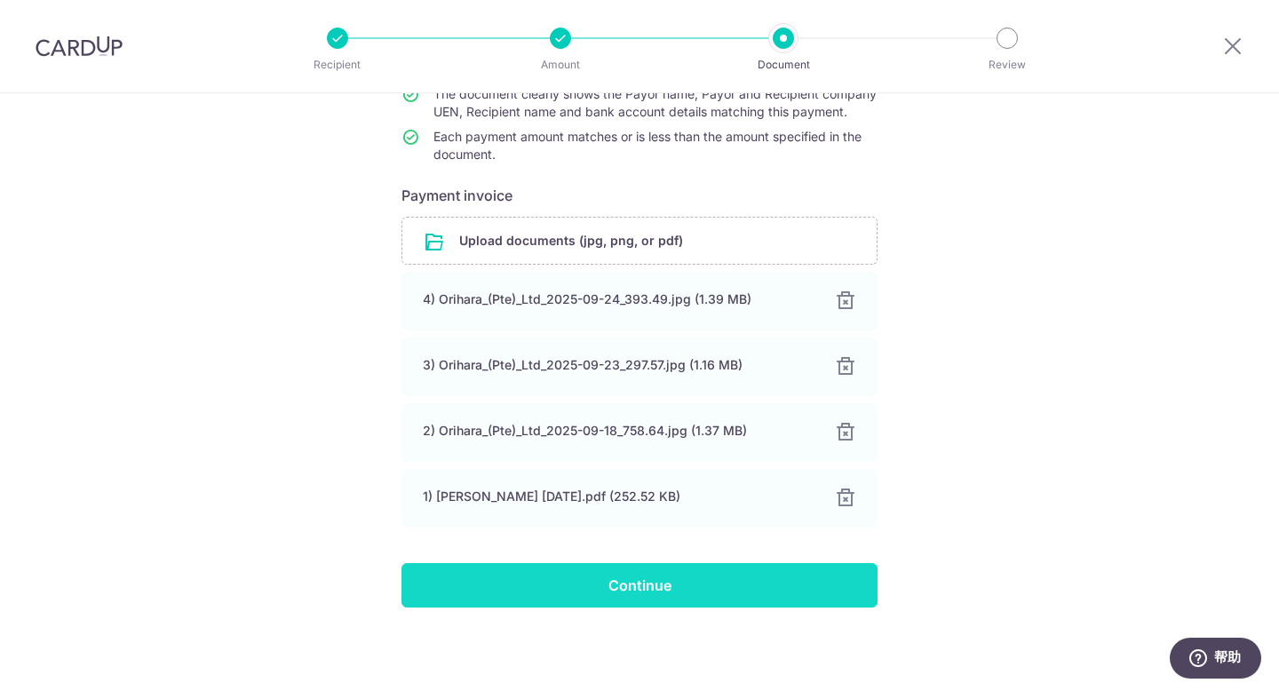
click at [766, 573] on input "Continue" at bounding box center [639, 585] width 476 height 44
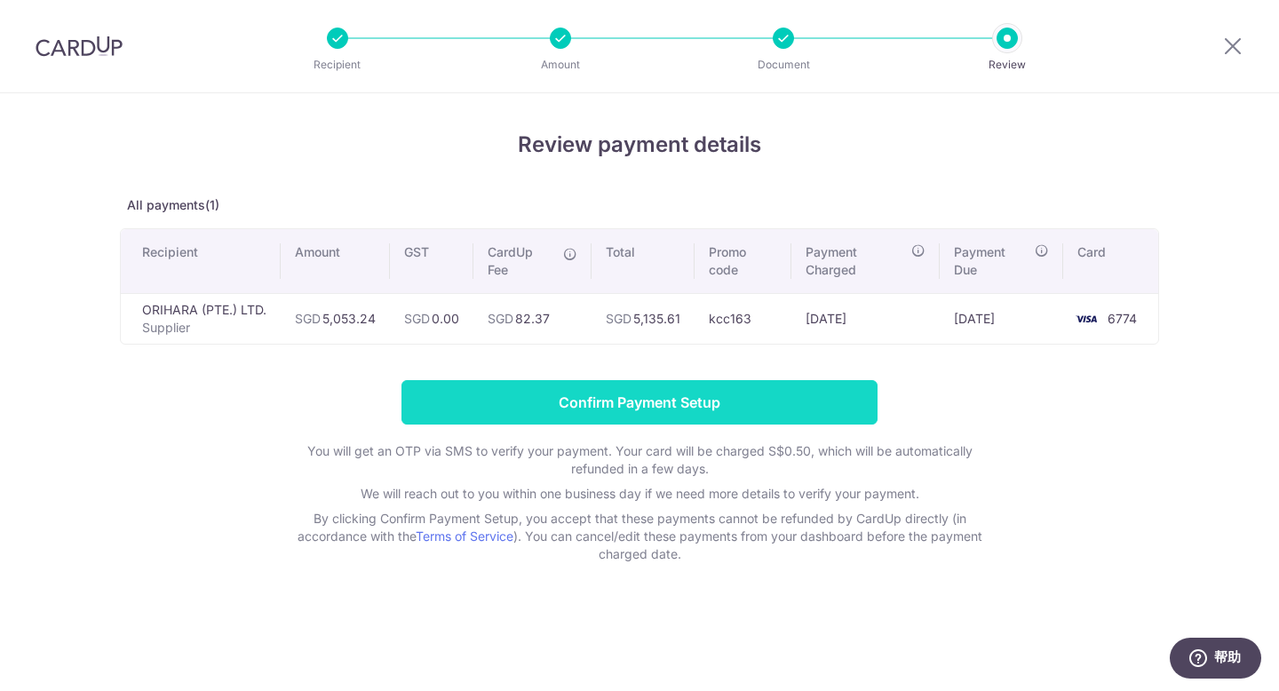
click at [740, 417] on input "Confirm Payment Setup" at bounding box center [639, 402] width 476 height 44
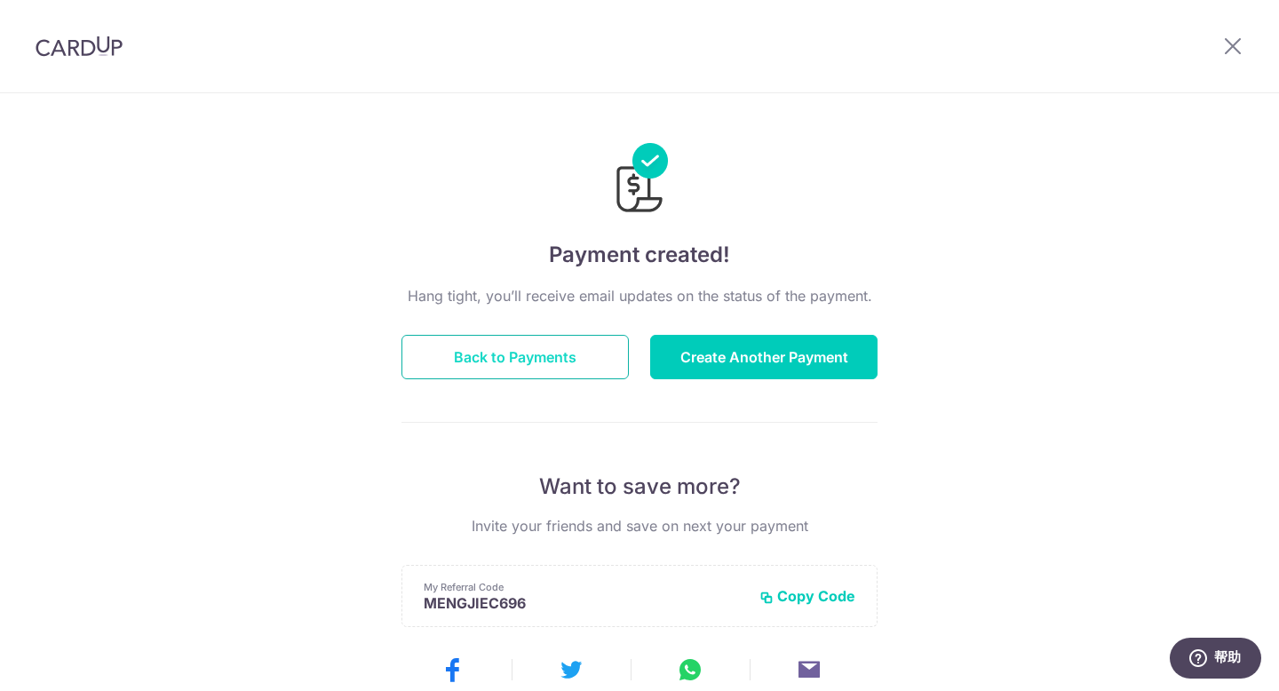
click at [544, 371] on button "Back to Payments" at bounding box center [514, 357] width 227 height 44
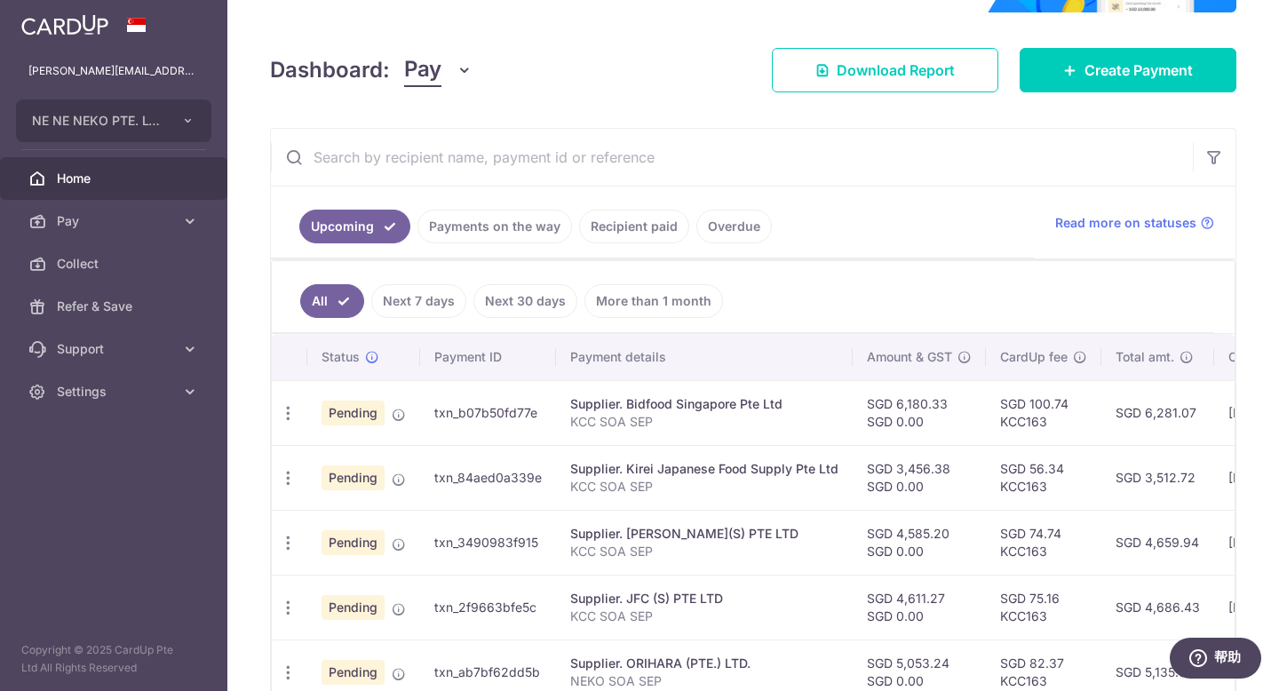
scroll to position [325, 0]
